Goal: Information Seeking & Learning: Learn about a topic

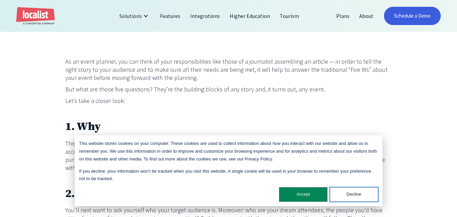
click at [354, 198] on button "Decline" at bounding box center [354, 194] width 48 height 15
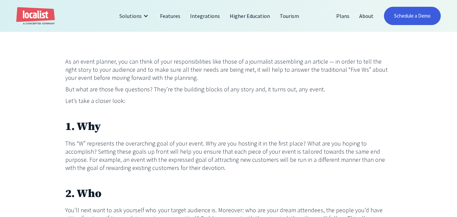
click at [198, 150] on p "This “W” represents the overarching goal of your event. Why are you hosting it …" at bounding box center [228, 156] width 327 height 33
click at [157, 144] on p "This “W” represents the overarching goal of your event. Why are you hosting it …" at bounding box center [228, 156] width 327 height 33
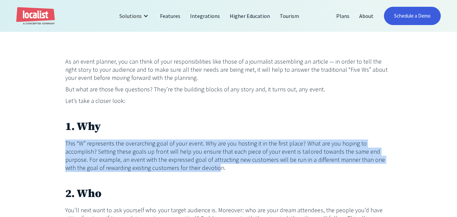
drag, startPoint x: 55, startPoint y: 143, endPoint x: 207, endPoint y: 177, distance: 155.8
click at [230, 180] on p "‍" at bounding box center [228, 179] width 327 height 8
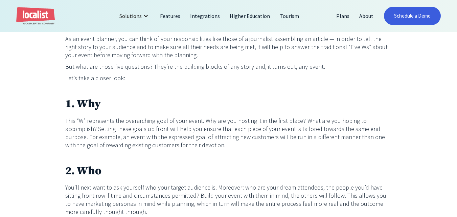
scroll to position [237, 0]
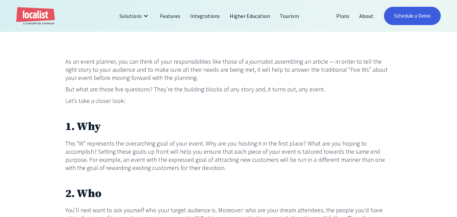
click at [101, 151] on p "This “W” represents the overarching goal of your event. Why are you hosting it …" at bounding box center [228, 156] width 327 height 33
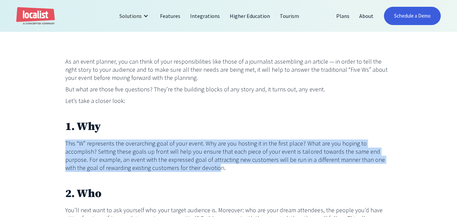
drag, startPoint x: 67, startPoint y: 143, endPoint x: 180, endPoint y: 173, distance: 116.9
click at [179, 172] on p "This “W” represents the overarching goal of your event. Why are you hosting it …" at bounding box center [228, 156] width 327 height 33
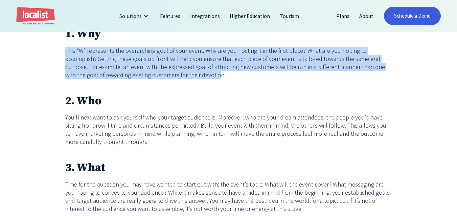
scroll to position [339, 0]
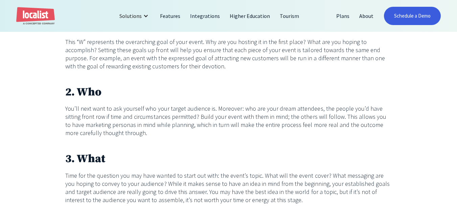
click at [78, 119] on p "You’ll next want to ask yourself who your target audience is. Moreover: who are…" at bounding box center [228, 121] width 327 height 33
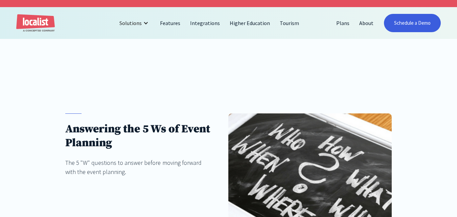
scroll to position [0, 0]
